Goal: Navigation & Orientation: Find specific page/section

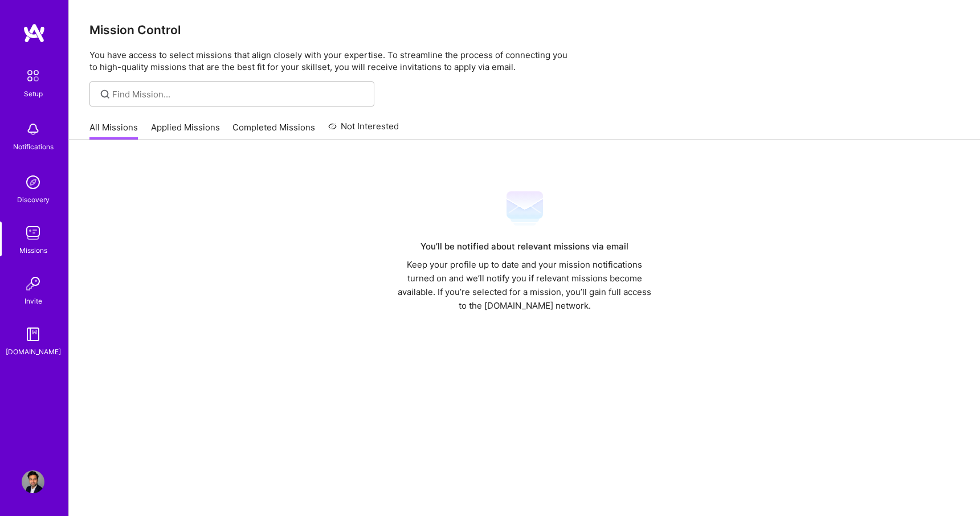
click at [30, 190] on img at bounding box center [33, 182] width 23 height 23
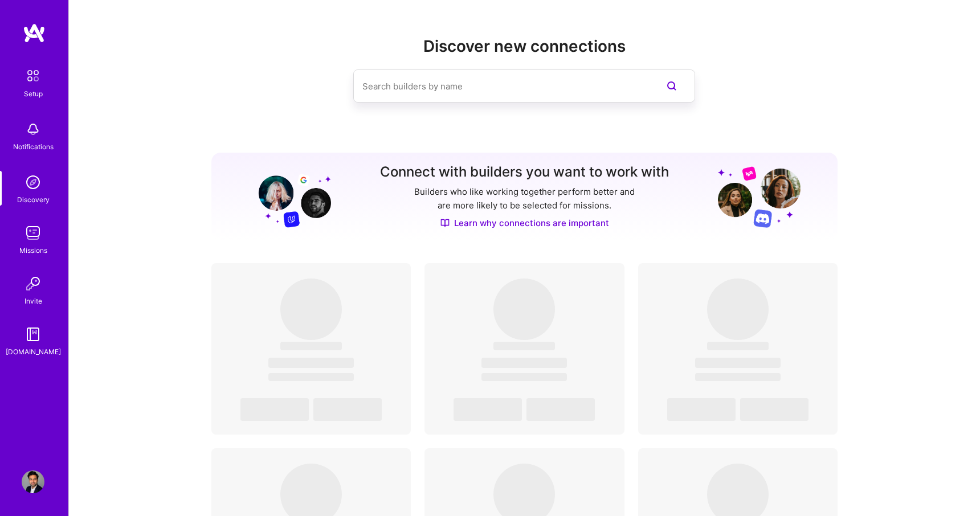
click at [22, 243] on img at bounding box center [33, 233] width 23 height 23
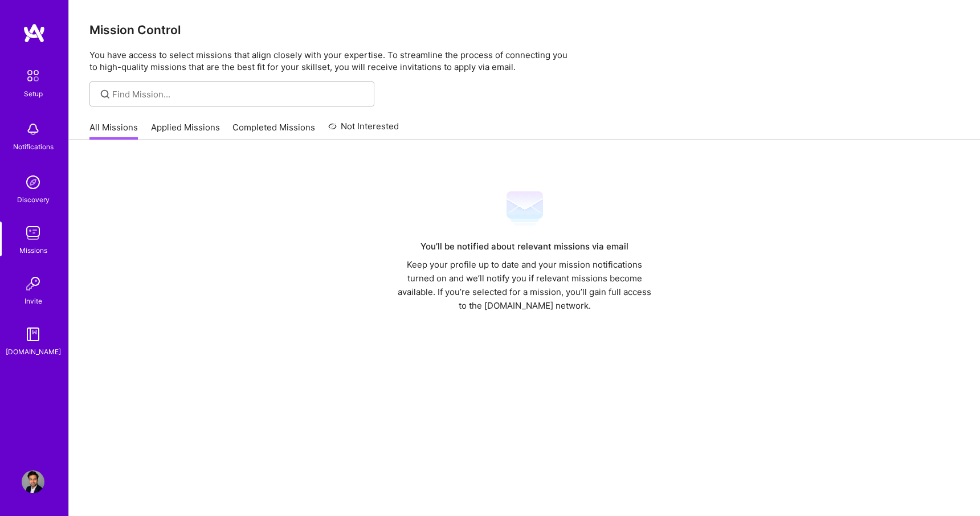
click at [167, 128] on link "Applied Missions" at bounding box center [185, 130] width 69 height 19
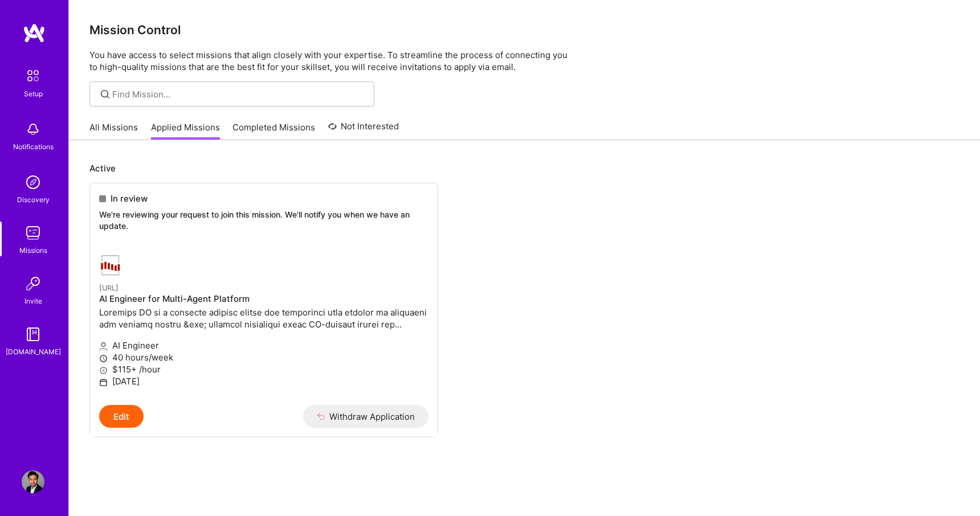
click at [265, 126] on link "Completed Missions" at bounding box center [273, 130] width 83 height 19
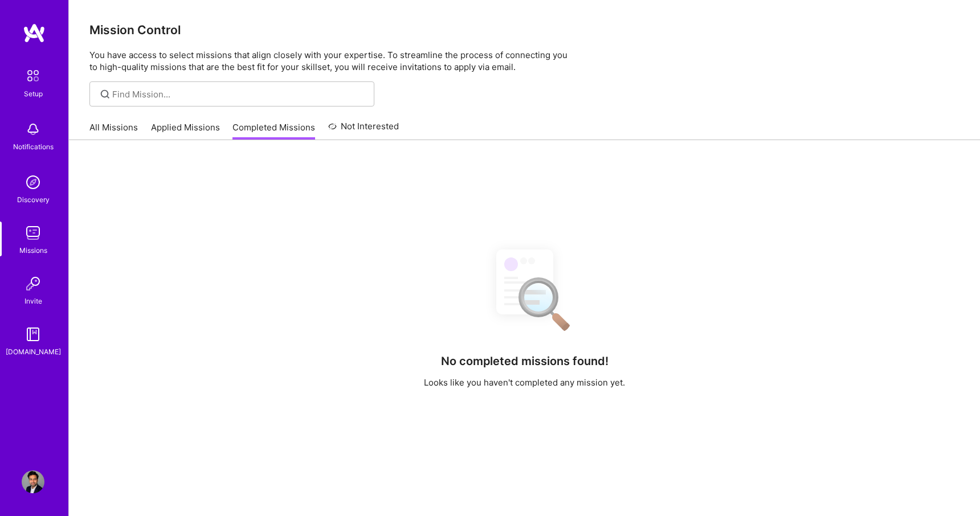
click at [346, 120] on link "Not Interested" at bounding box center [363, 130] width 71 height 21
